Goal: Task Accomplishment & Management: Manage account settings

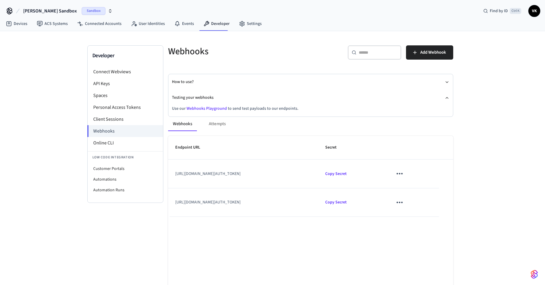
click at [251, 177] on td "https://connect.getseam.com/connect_webviews/view?connect_webview_id=5c7435f2-b…" at bounding box center [243, 174] width 150 height 29
click at [404, 203] on icon "sticky table" at bounding box center [399, 202] width 9 height 9
click at [443, 238] on li "Delete" at bounding box center [439, 236] width 28 height 16
click at [404, 174] on icon "sticky table" at bounding box center [399, 173] width 9 height 9
click at [438, 204] on li "Delete" at bounding box center [439, 208] width 28 height 16
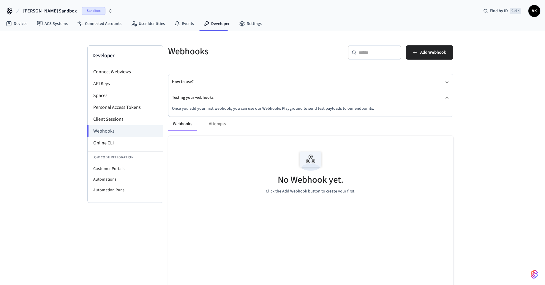
click at [251, 226] on div "No Webhook yet. Click the Add Webhook button to create your first." at bounding box center [310, 236] width 285 height 200
click at [252, 184] on div "No Webhook yet. Click the Add Webhook button to create your first." at bounding box center [310, 171] width 285 height 71
click at [129, 132] on li "Webhooks" at bounding box center [125, 131] width 76 height 12
click at [19, 23] on link "Devices" at bounding box center [16, 23] width 31 height 11
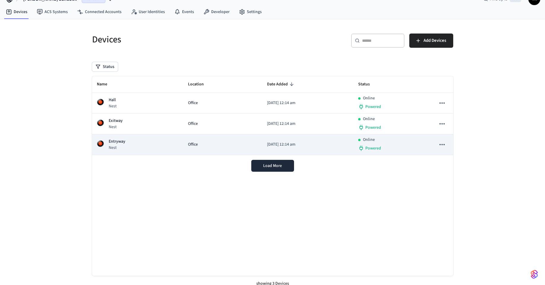
scroll to position [18, 0]
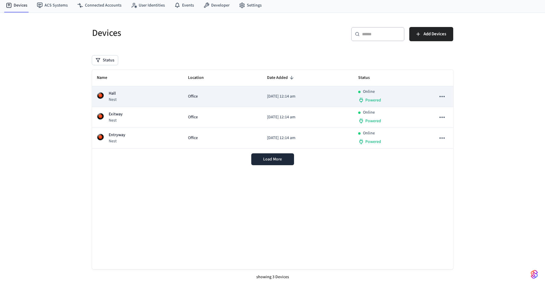
click at [164, 102] on div "Hall Nest" at bounding box center [138, 97] width 82 height 12
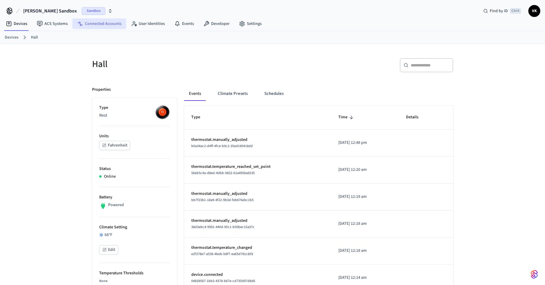
click at [111, 25] on link "Connected Accounts" at bounding box center [99, 23] width 54 height 11
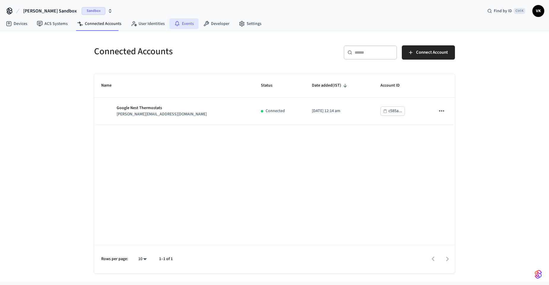
click at [175, 23] on icon at bounding box center [177, 24] width 6 height 6
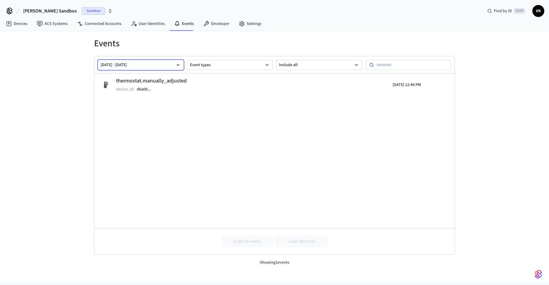
click at [154, 64] on button "[DATE] - [DATE]" at bounding box center [141, 65] width 86 height 10
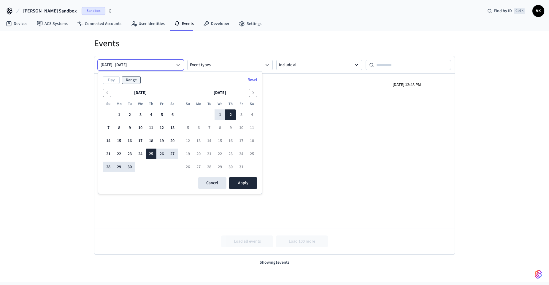
click at [154, 64] on button "[DATE] - [DATE]" at bounding box center [141, 65] width 86 height 10
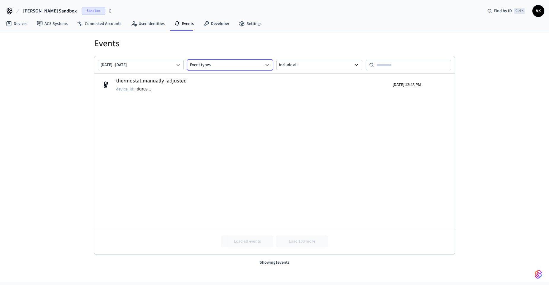
click at [236, 64] on button "Event types" at bounding box center [230, 65] width 86 height 10
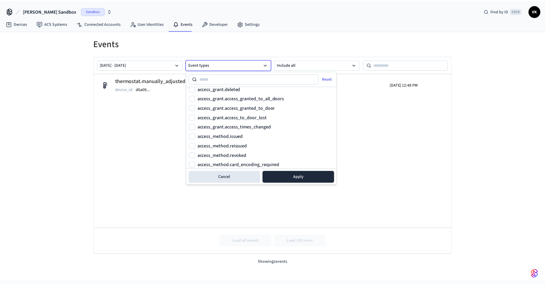
scroll to position [795, 0]
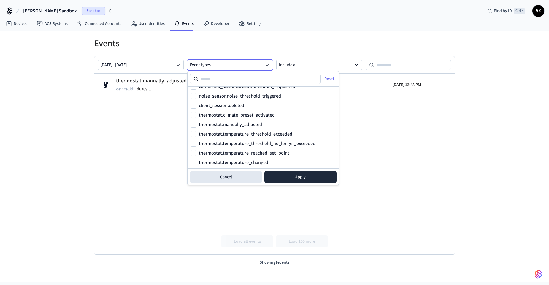
click at [461, 142] on div "Events [DATE] - [DATE] Event types Include all thermostat.manually_adjusted dev…" at bounding box center [275, 148] width 380 height 235
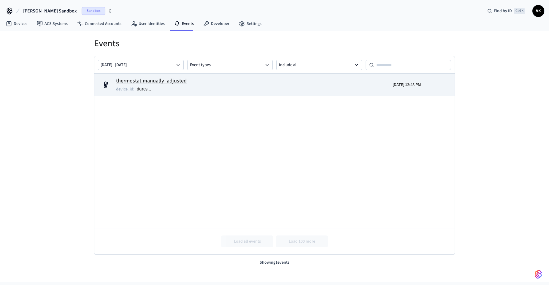
click at [153, 84] on h2 "thermostat.manually_adjusted" at bounding box center [151, 81] width 71 height 8
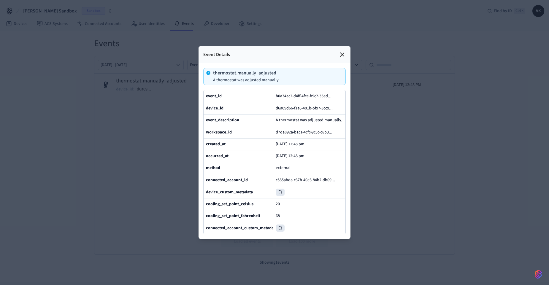
click at [274, 71] on p "thermostat.manually_adjusted" at bounding box center [246, 73] width 67 height 5
click at [258, 78] on p "A thermostat was adjusted manually." at bounding box center [246, 80] width 67 height 5
drag, startPoint x: 297, startPoint y: 58, endPoint x: 203, endPoint y: 57, distance: 93.6
click at [203, 68] on div "thermostat.manually_adjusted A thermostat was adjusted manually." at bounding box center [274, 76] width 143 height 17
drag, startPoint x: 261, startPoint y: 37, endPoint x: 287, endPoint y: 39, distance: 25.9
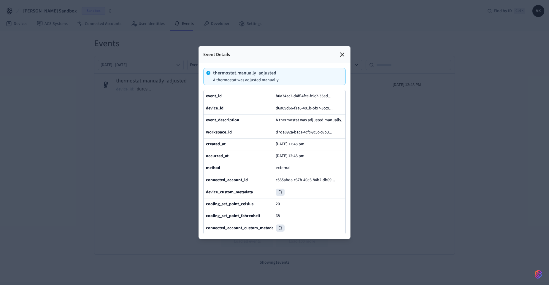
click at [262, 46] on div "Event Details" at bounding box center [275, 54] width 152 height 17
drag, startPoint x: 225, startPoint y: 215, endPoint x: 260, endPoint y: 214, distance: 35.0
click at [260, 208] on div "cooling_set_point_celsius" at bounding box center [239, 204] width 67 height 7
click at [337, 208] on div "20" at bounding box center [309, 204] width 67 height 7
click at [342, 51] on icon at bounding box center [342, 54] width 7 height 7
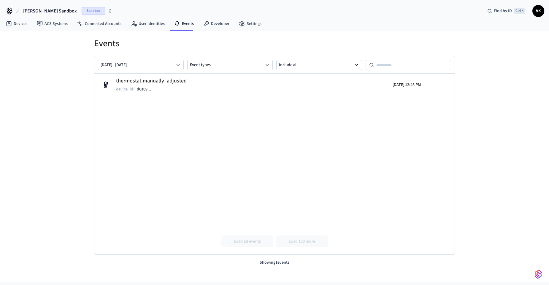
click at [236, 111] on table "thermostat.manually_adjusted device_id : d6a09 ... [DATE] 12:48 PM Load all eve…" at bounding box center [274, 164] width 361 height 181
click at [284, 66] on button "Include all" at bounding box center [319, 65] width 86 height 10
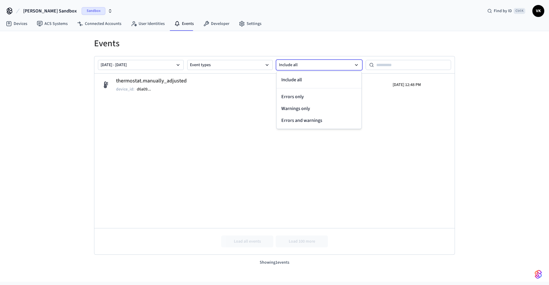
click at [283, 69] on button "Include all" at bounding box center [319, 65] width 86 height 10
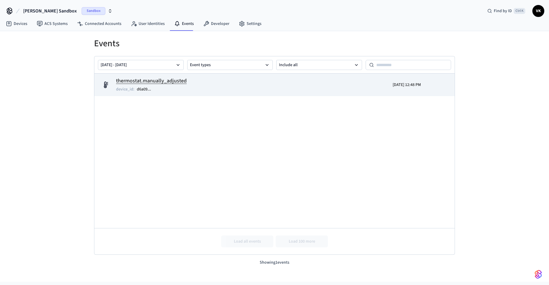
drag, startPoint x: 244, startPoint y: 135, endPoint x: 220, endPoint y: 75, distance: 64.6
click at [240, 129] on table "thermostat.manually_adjusted device_id : d6a09 ... [DATE] 12:48 PM Load all eve…" at bounding box center [274, 164] width 361 height 181
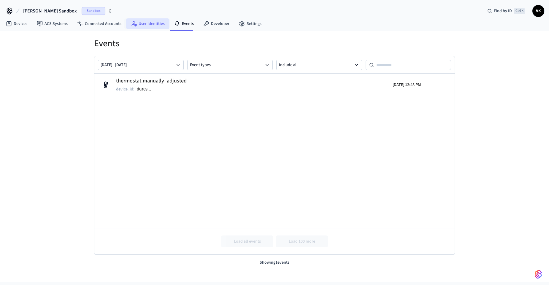
click at [139, 22] on link "User Identities" at bounding box center [147, 23] width 43 height 11
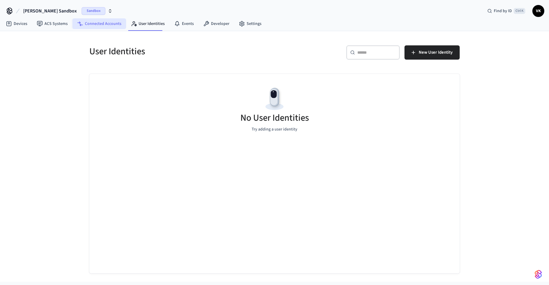
click at [103, 25] on link "Connected Accounts" at bounding box center [99, 23] width 54 height 11
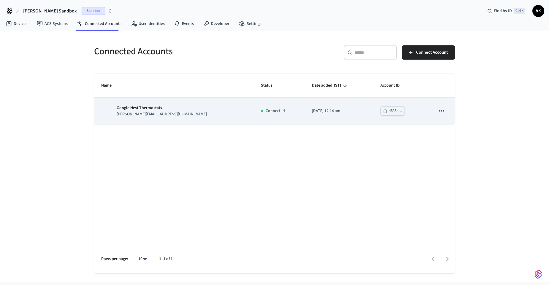
click at [160, 117] on td "Google Nest Thermostats [PERSON_NAME][EMAIL_ADDRESS][DOMAIN_NAME]" at bounding box center [174, 111] width 160 height 27
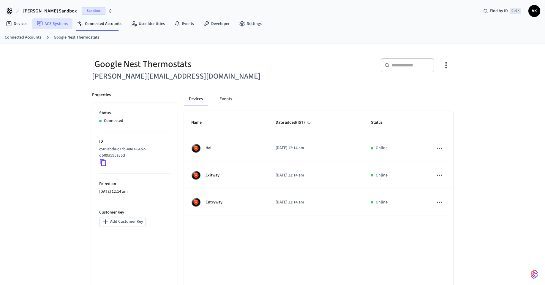
click at [60, 25] on link "ACS Systems" at bounding box center [52, 23] width 40 height 11
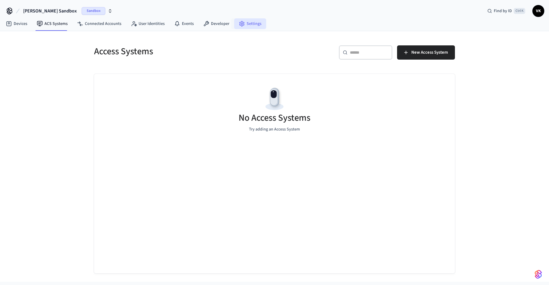
click at [252, 25] on link "Settings" at bounding box center [250, 23] width 32 height 11
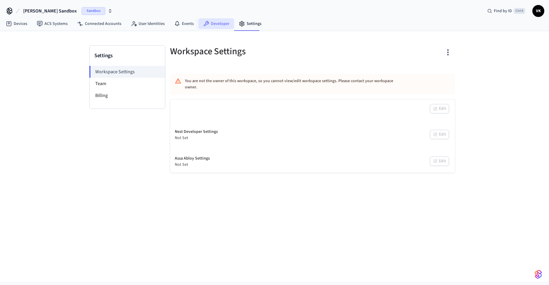
click at [214, 25] on link "Developer" at bounding box center [217, 23] width 36 height 11
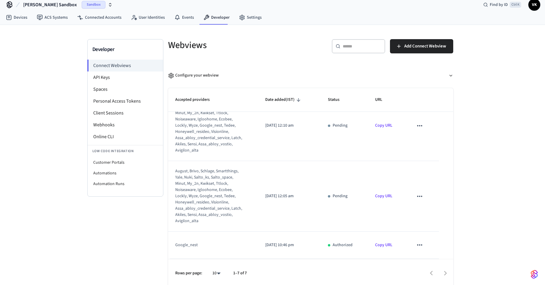
scroll to position [9, 0]
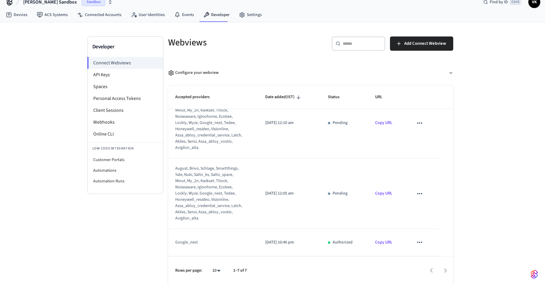
click at [383, 241] on link "Copy URL" at bounding box center [383, 243] width 17 height 6
click at [114, 121] on li "Webhooks" at bounding box center [125, 122] width 75 height 12
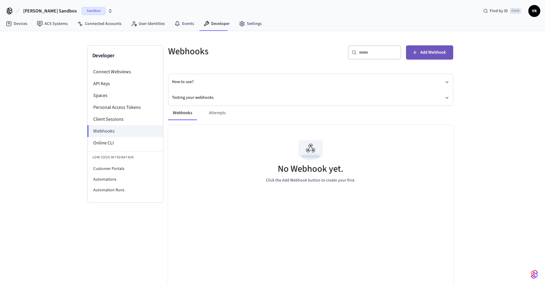
click at [423, 57] on button "Add Webhook" at bounding box center [429, 52] width 47 height 14
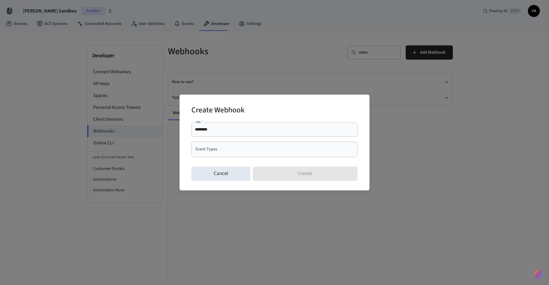
drag, startPoint x: 232, startPoint y: 133, endPoint x: 200, endPoint y: 126, distance: 32.7
click at [150, 130] on div "Create Webhook URL   * ******** URL   * Event Types Event Types Cancel Create" at bounding box center [274, 142] width 549 height 285
drag, startPoint x: 219, startPoint y: 129, endPoint x: 180, endPoint y: 130, distance: 38.9
click at [180, 130] on div "Create Webhook URL   * ******** URL   * Event Types Event Types Cancel Create" at bounding box center [275, 143] width 190 height 96
paste input "**********"
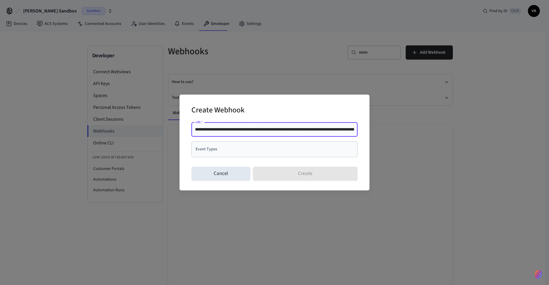
scroll to position [0, 141]
type input "**********"
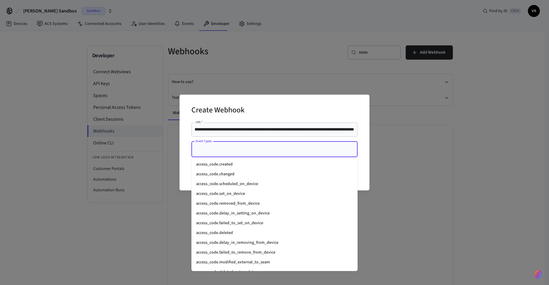
click at [219, 148] on input "Event Types" at bounding box center [270, 149] width 152 height 10
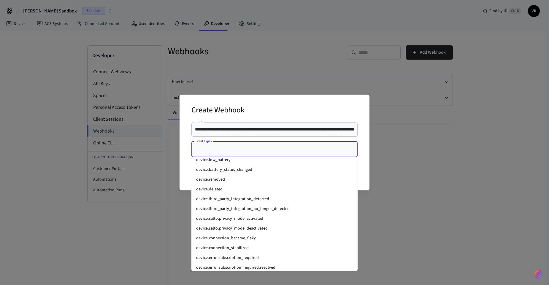
scroll to position [792, 0]
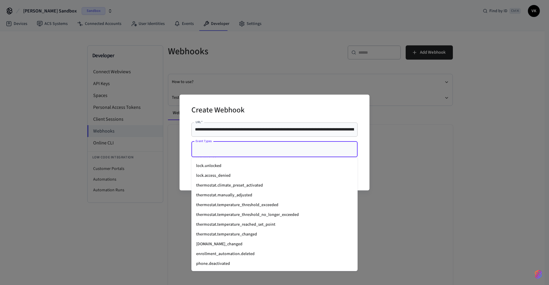
click at [216, 208] on li "thermostat.temperature_threshold_exceeded" at bounding box center [275, 205] width 166 height 10
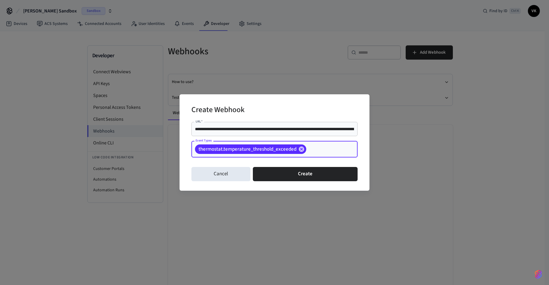
click at [328, 153] on input "Event Types" at bounding box center [322, 149] width 31 height 10
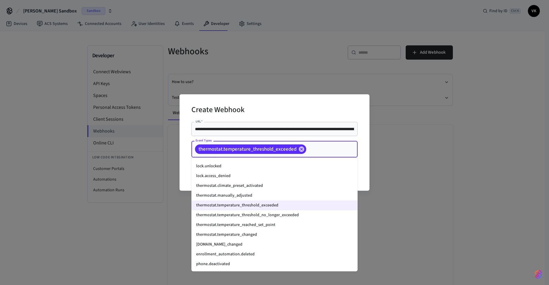
click at [224, 186] on li "thermostat.climate_preset_activated" at bounding box center [275, 186] width 166 height 10
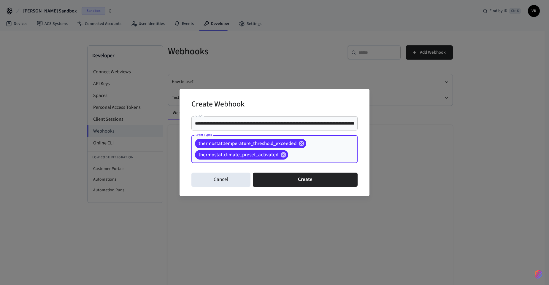
click at [325, 148] on div "thermostat.temperature_threshold_exceeded thermostat.climate_preset_activated E…" at bounding box center [275, 149] width 166 height 28
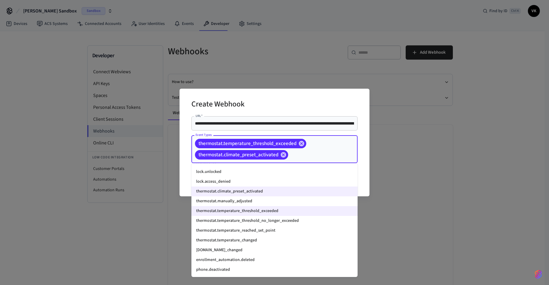
click at [218, 202] on li "thermostat.manually_adjusted" at bounding box center [275, 202] width 166 height 10
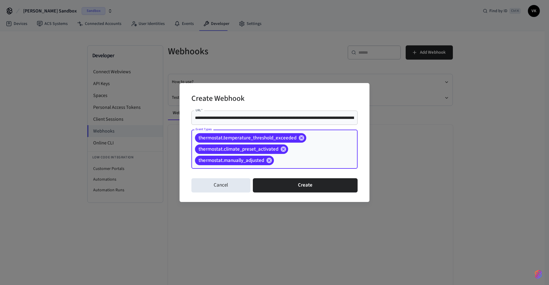
click at [319, 152] on div "thermostat.temperature_threshold_exceeded thermostat.climate_preset_activated t…" at bounding box center [275, 149] width 166 height 39
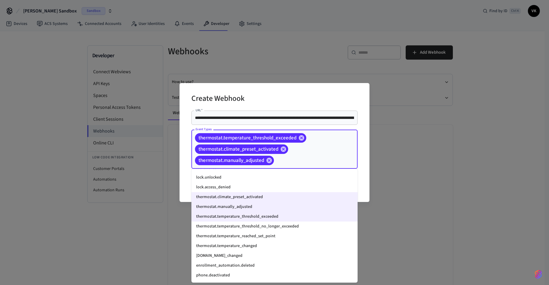
click at [242, 224] on li "thermostat.temperature_threshold_no_longer_exceeded" at bounding box center [275, 227] width 166 height 10
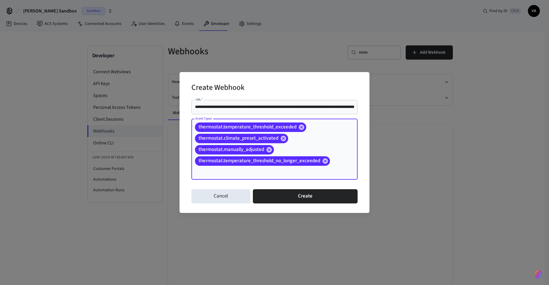
click at [330, 135] on div "thermostat.temperature_threshold_exceeded thermostat.climate_preset_activated t…" at bounding box center [275, 149] width 166 height 61
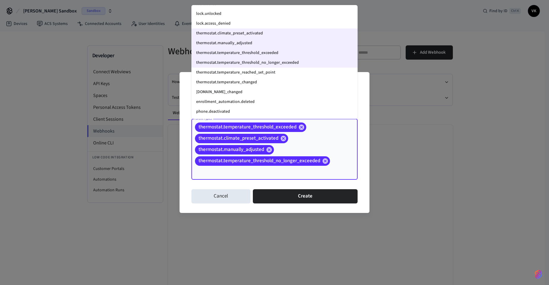
click at [237, 73] on li "thermostat.temperature_reached_set_point" at bounding box center [275, 73] width 166 height 10
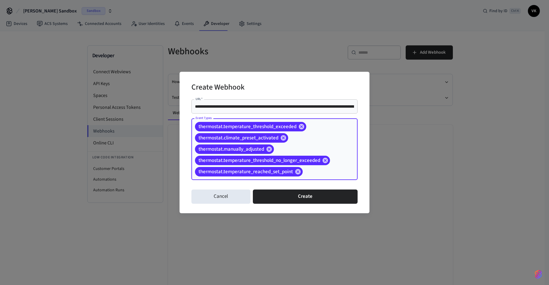
drag, startPoint x: 341, startPoint y: 127, endPoint x: 329, endPoint y: 124, distance: 12.4
click at [341, 127] on div "thermostat.temperature_threshold_exceeded thermostat.climate_preset_activated t…" at bounding box center [275, 149] width 166 height 62
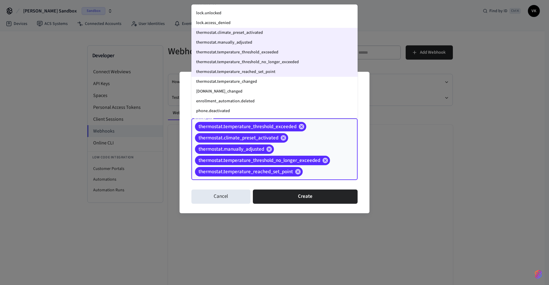
click at [265, 84] on li "thermostat.temperature_changed" at bounding box center [275, 82] width 166 height 10
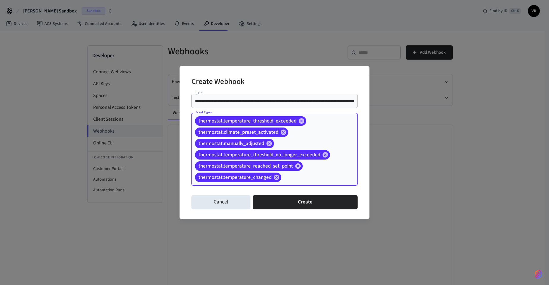
click at [327, 134] on div "thermostat.temperature_threshold_exceeded thermostat.climate_preset_activated t…" at bounding box center [275, 149] width 166 height 73
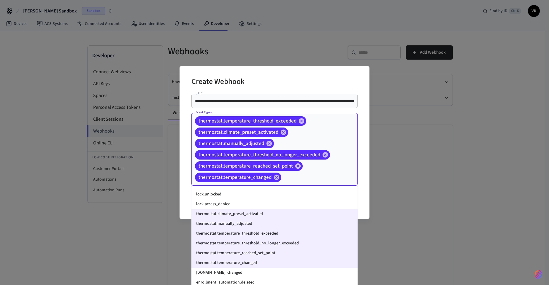
click at [247, 272] on li "[DOMAIN_NAME]_changed" at bounding box center [275, 273] width 166 height 10
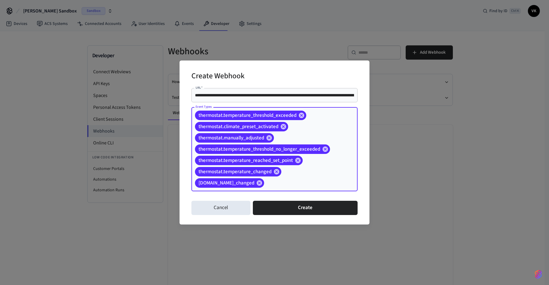
click at [301, 179] on input "Event Types" at bounding box center [301, 183] width 73 height 10
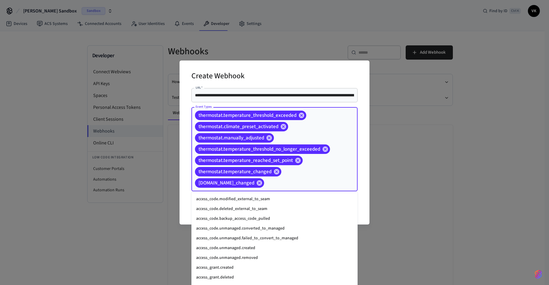
scroll to position [0, 0]
click at [459, 173] on div "**********" at bounding box center [274, 142] width 549 height 285
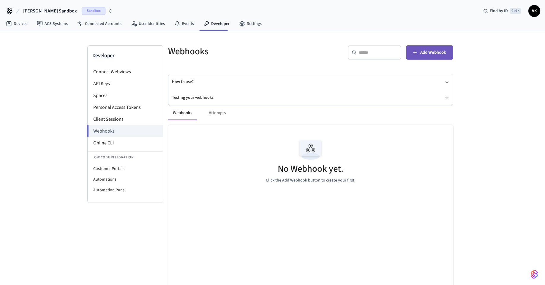
click at [434, 54] on span "Add Webhook" at bounding box center [433, 53] width 26 height 8
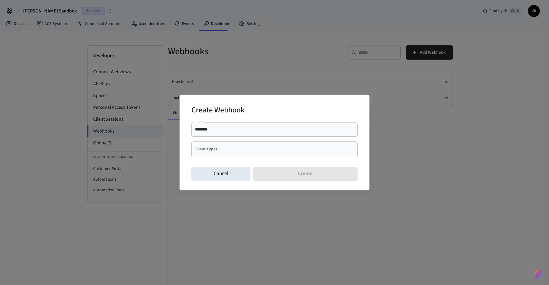
drag, startPoint x: 218, startPoint y: 134, endPoint x: 194, endPoint y: 127, distance: 24.4
click at [194, 127] on div "******** URL   *" at bounding box center [275, 130] width 166 height 14
drag, startPoint x: 212, startPoint y: 130, endPoint x: 186, endPoint y: 130, distance: 25.8
click at [186, 130] on div "Create Webhook URL   * ******** URL   * Event Types Event Types Cancel Create" at bounding box center [275, 143] width 190 height 96
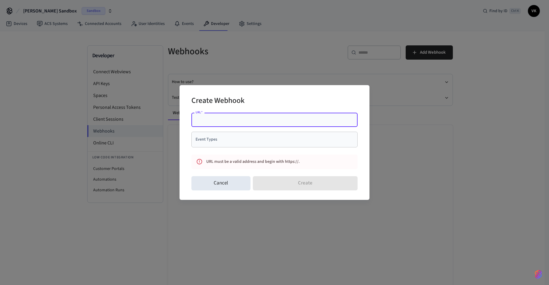
paste input "**********"
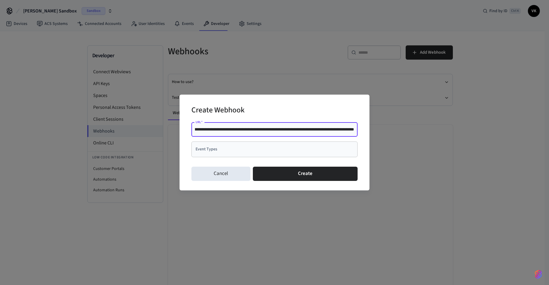
type input "**********"
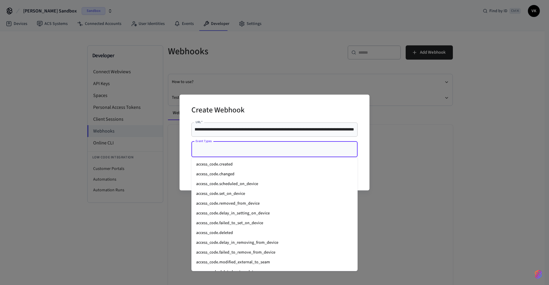
click at [237, 145] on input "Event Types" at bounding box center [270, 149] width 152 height 10
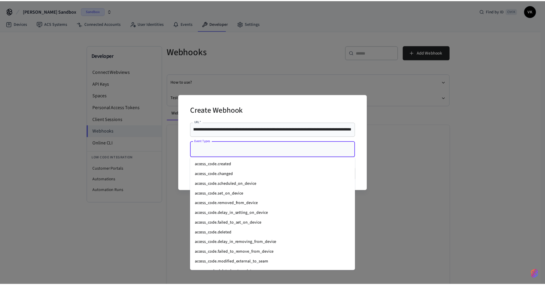
scroll to position [0, 0]
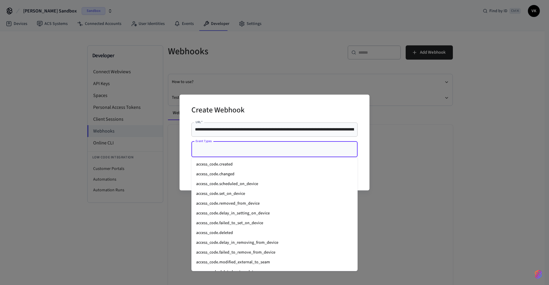
click at [237, 145] on input "Event Types" at bounding box center [270, 149] width 152 height 10
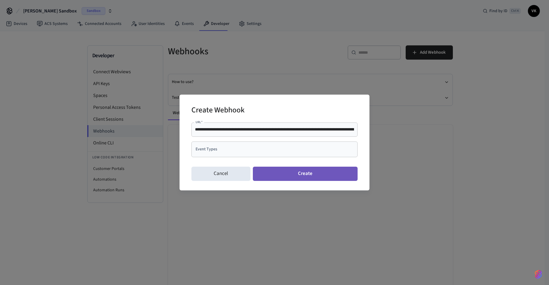
click at [332, 175] on button "Create" at bounding box center [305, 174] width 105 height 14
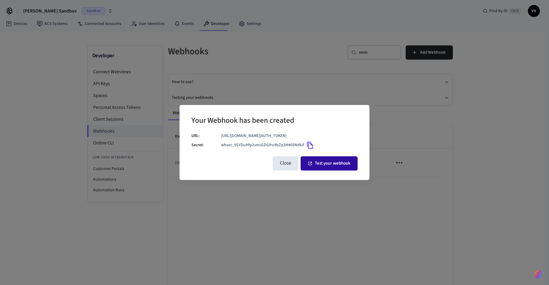
click at [317, 170] on button "Test your webhook" at bounding box center [329, 164] width 57 height 14
drag, startPoint x: 430, startPoint y: 238, endPoint x: 427, endPoint y: 237, distance: 3.7
click at [428, 238] on div "Your Webhook has been created URL: [URL][DOMAIN_NAME][AUTH_TOKEN] Secret: whsec…" at bounding box center [274, 142] width 549 height 285
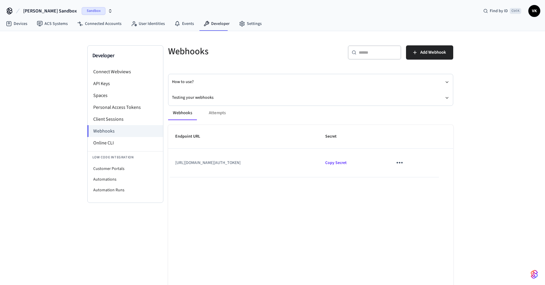
click at [208, 164] on td "[URL][DOMAIN_NAME][AUTH_TOKEN]" at bounding box center [243, 163] width 150 height 29
click at [404, 164] on icon "sticky table" at bounding box center [399, 162] width 9 height 9
click at [307, 167] on div at bounding box center [274, 142] width 549 height 285
click at [252, 166] on td "[URL][DOMAIN_NAME][AUTH_TOKEN]" at bounding box center [243, 163] width 150 height 29
click at [117, 75] on li "Connect Webviews" at bounding box center [125, 72] width 75 height 12
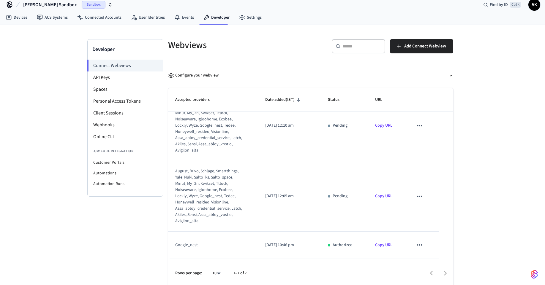
scroll to position [9, 0]
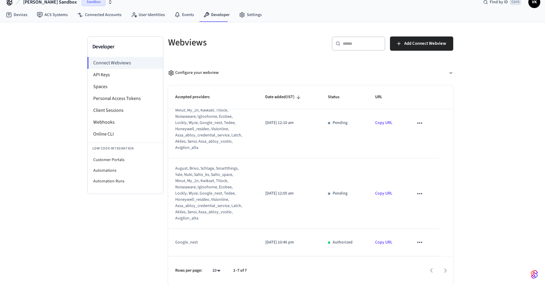
click at [177, 245] on div "google_nest" at bounding box center [209, 243] width 68 height 6
click at [416, 244] on icon "sticky table" at bounding box center [420, 243] width 8 height 8
click at [215, 244] on div at bounding box center [274, 142] width 549 height 285
drag, startPoint x: 189, startPoint y: 244, endPoint x: 182, endPoint y: 244, distance: 7.1
click at [182, 244] on div "google_nest" at bounding box center [209, 243] width 68 height 6
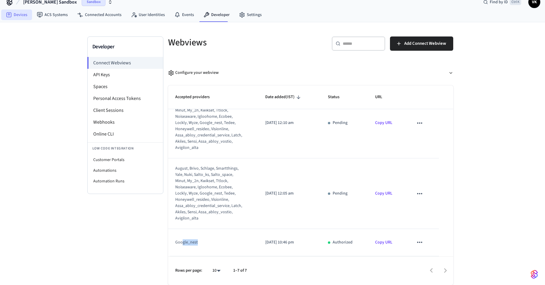
click at [13, 16] on link "Devices" at bounding box center [16, 15] width 31 height 11
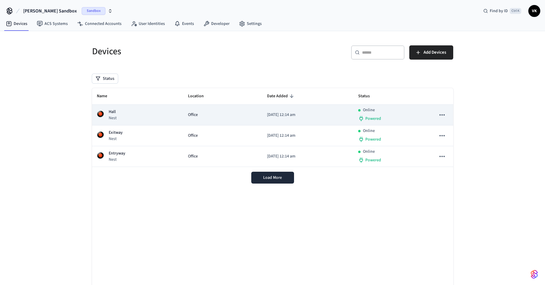
click at [128, 114] on div "Hall Nest" at bounding box center [138, 115] width 82 height 12
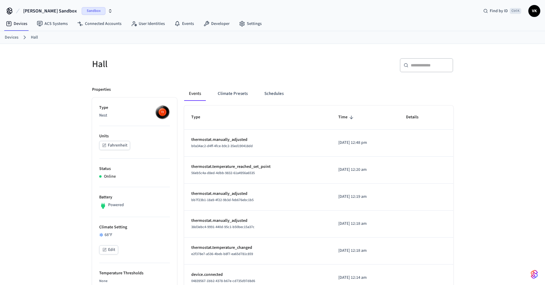
click at [110, 115] on p "Nest" at bounding box center [134, 116] width 71 height 6
click at [111, 110] on p "Type" at bounding box center [134, 108] width 71 height 6
click at [102, 64] on h5 "Hall" at bounding box center [180, 64] width 177 height 12
click at [97, 70] on h5 "Hall" at bounding box center [180, 64] width 177 height 12
click at [109, 68] on h5 "Hall" at bounding box center [180, 64] width 177 height 12
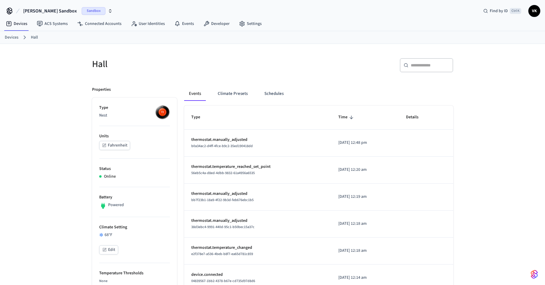
click at [109, 69] on h5 "Hall" at bounding box center [180, 64] width 177 height 12
click at [34, 37] on link "Hall" at bounding box center [34, 37] width 7 height 6
click at [16, 23] on link "Devices" at bounding box center [16, 23] width 31 height 11
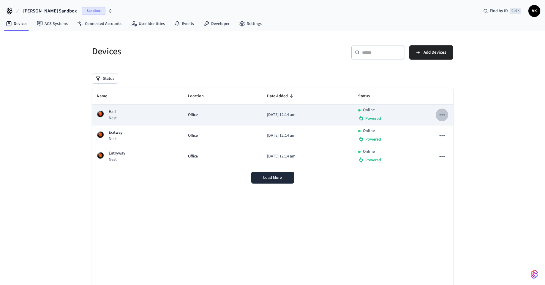
click at [440, 114] on icon "sticky table" at bounding box center [442, 114] width 5 height 1
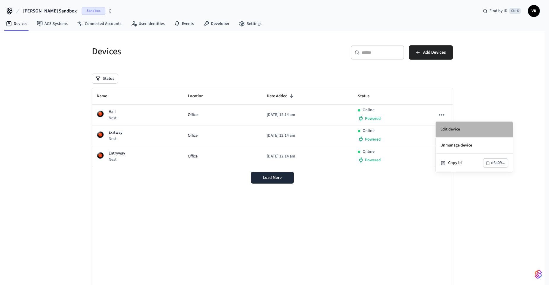
click at [449, 128] on li "Edit device" at bounding box center [474, 130] width 77 height 16
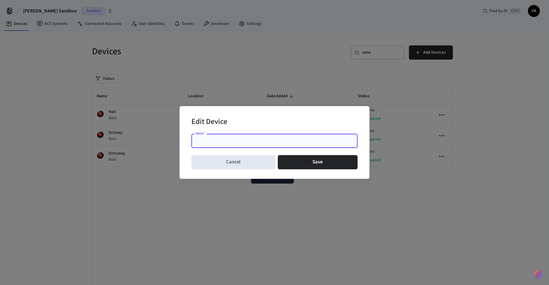
click at [233, 140] on input "Name   *" at bounding box center [274, 141] width 159 height 6
type input "*"
type input "*****"
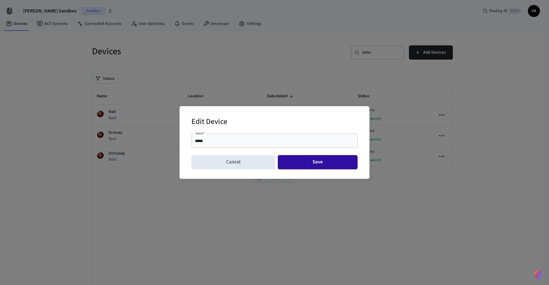
click at [293, 164] on button "Save" at bounding box center [318, 162] width 80 height 14
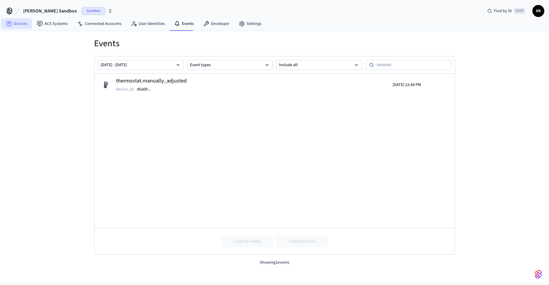
click at [18, 20] on link "Devices" at bounding box center [16, 23] width 31 height 11
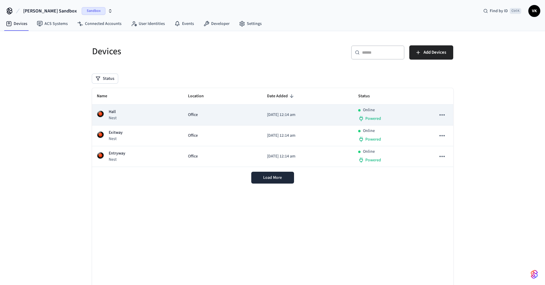
click at [133, 116] on div "Hall Nest" at bounding box center [138, 115] width 82 height 12
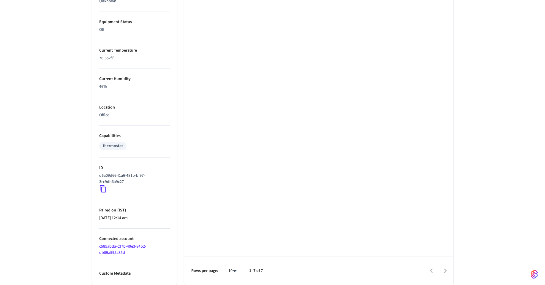
scroll to position [326, 0]
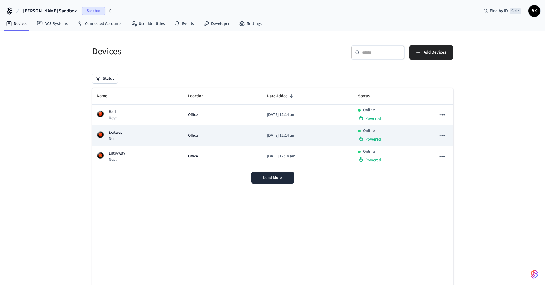
click at [140, 135] on div "Exitway Nest" at bounding box center [138, 136] width 82 height 12
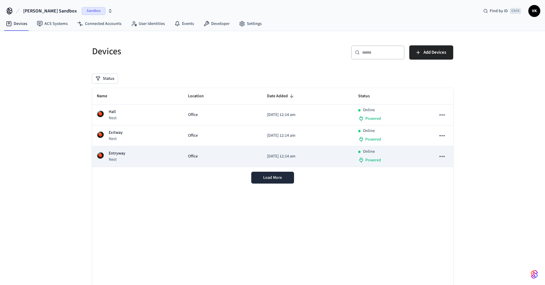
click at [124, 157] on p "Nest" at bounding box center [117, 160] width 17 height 6
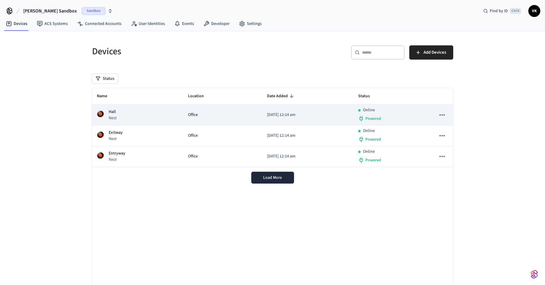
click at [117, 114] on div "Hall Nest" at bounding box center [138, 115] width 82 height 12
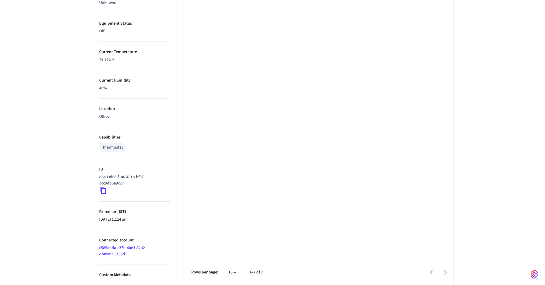
scroll to position [326, 0]
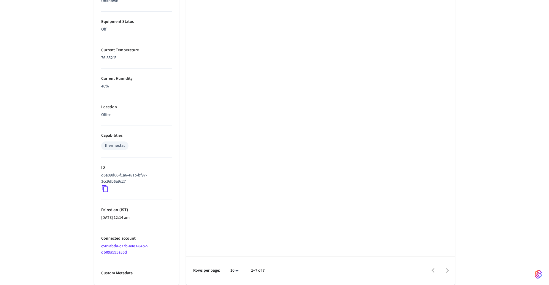
click at [234, 271] on li "100" at bounding box center [230, 268] width 16 height 16
drag, startPoint x: 235, startPoint y: 271, endPoint x: 235, endPoint y: 266, distance: 4.8
click at [233, 239] on li "10" at bounding box center [231, 236] width 16 height 16
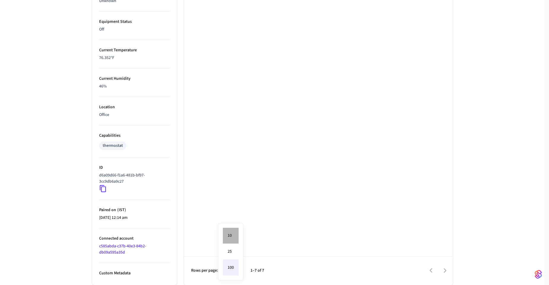
type input "**"
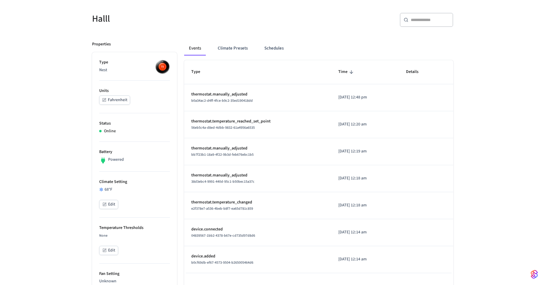
scroll to position [0, 0]
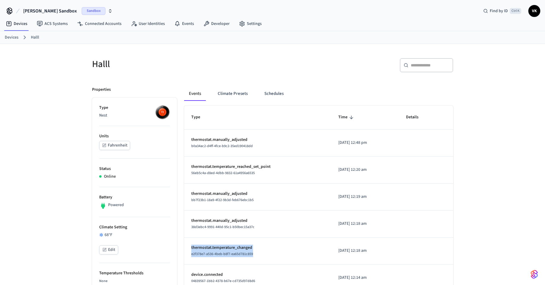
drag, startPoint x: 258, startPoint y: 253, endPoint x: 186, endPoint y: 249, distance: 72.3
click at [186, 249] on td "thermostat.temperature_changed e2f378e7-a536-4beb-b8f7-ea65d781c859" at bounding box center [257, 251] width 147 height 27
click at [279, 225] on div "38d3ebc4-9991-440d-95c1-b50bec15a37c" at bounding box center [257, 227] width 133 height 6
drag, startPoint x: 215, startPoint y: 244, endPoint x: 301, endPoint y: 229, distance: 87.4
click at [301, 229] on tbody "thermostat.manually_adjusted b0a34ac2-d4ff-4fce-b9c2-35ed190418dd 2025/09/29 at…" at bounding box center [318, 224] width 269 height 189
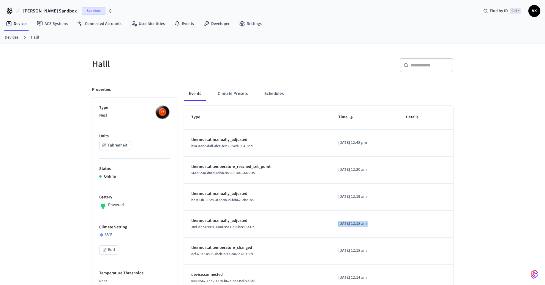
click at [301, 235] on td "thermostat.manually_adjusted 38d3ebc4-9991-440d-95c1-b50bec15a37c" at bounding box center [257, 224] width 147 height 27
drag, startPoint x: 236, startPoint y: 252, endPoint x: 205, endPoint y: 249, distance: 31.6
click at [205, 249] on p "thermostat.temperature_changed" at bounding box center [257, 248] width 133 height 6
drag, startPoint x: 259, startPoint y: 255, endPoint x: 190, endPoint y: 249, distance: 68.8
click at [190, 249] on td "thermostat.temperature_changed e2f378e7-a536-4beb-b8f7-ea65d781c859" at bounding box center [257, 251] width 147 height 27
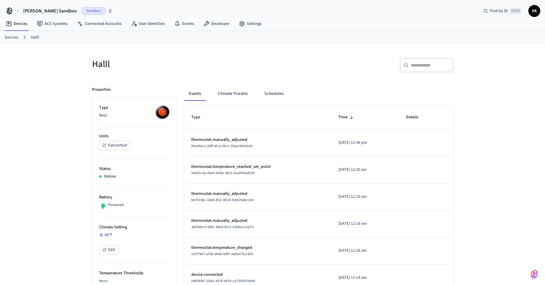
click at [289, 168] on p "thermostat.temperature_reached_set_point" at bounding box center [257, 167] width 133 height 6
